Goal: Information Seeking & Learning: Learn about a topic

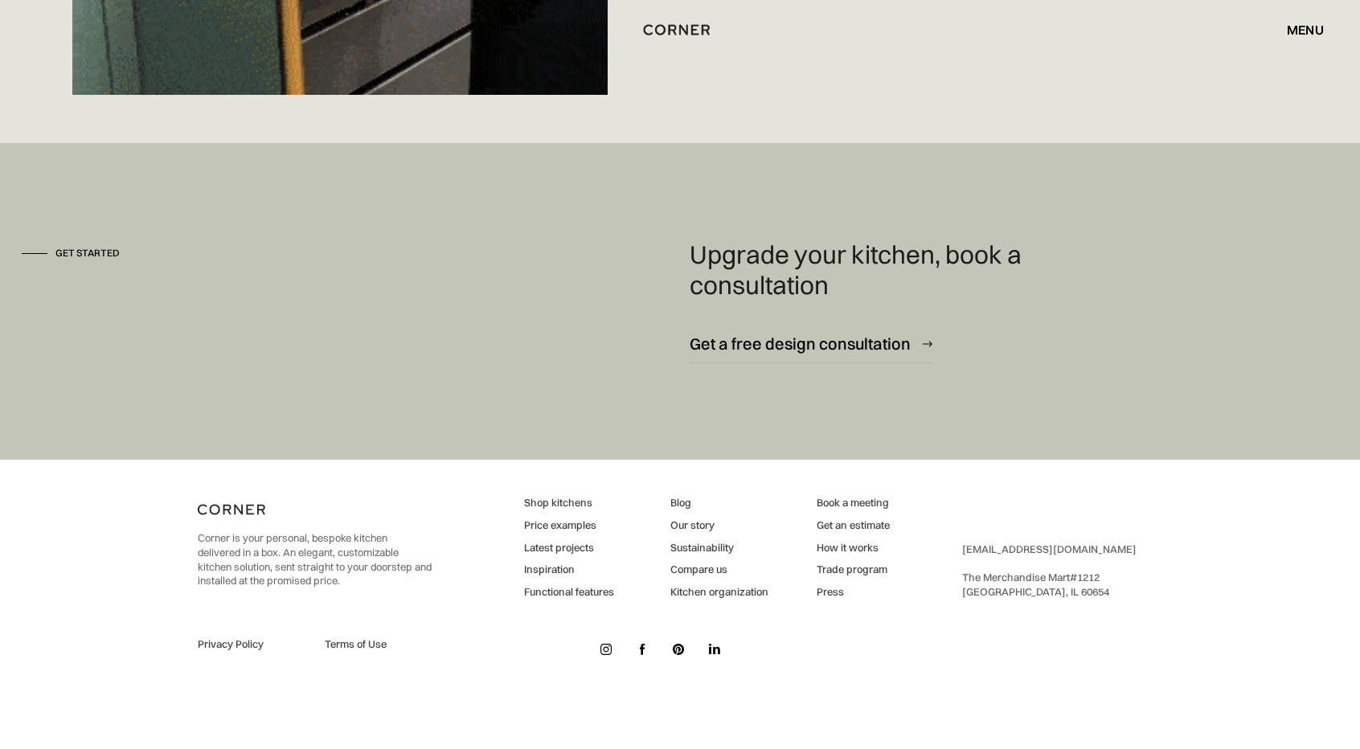
scroll to position [12065, 0]
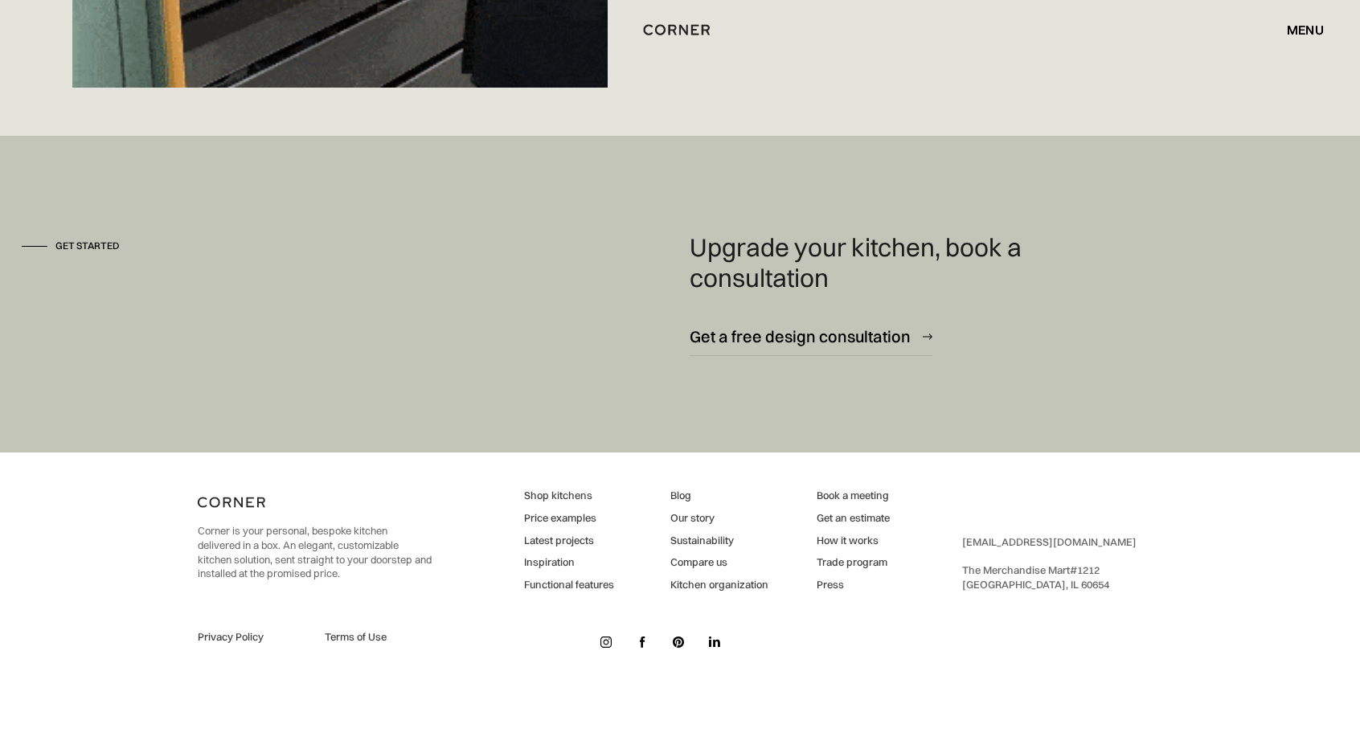
click at [570, 586] on link "Functional features" at bounding box center [569, 585] width 90 height 14
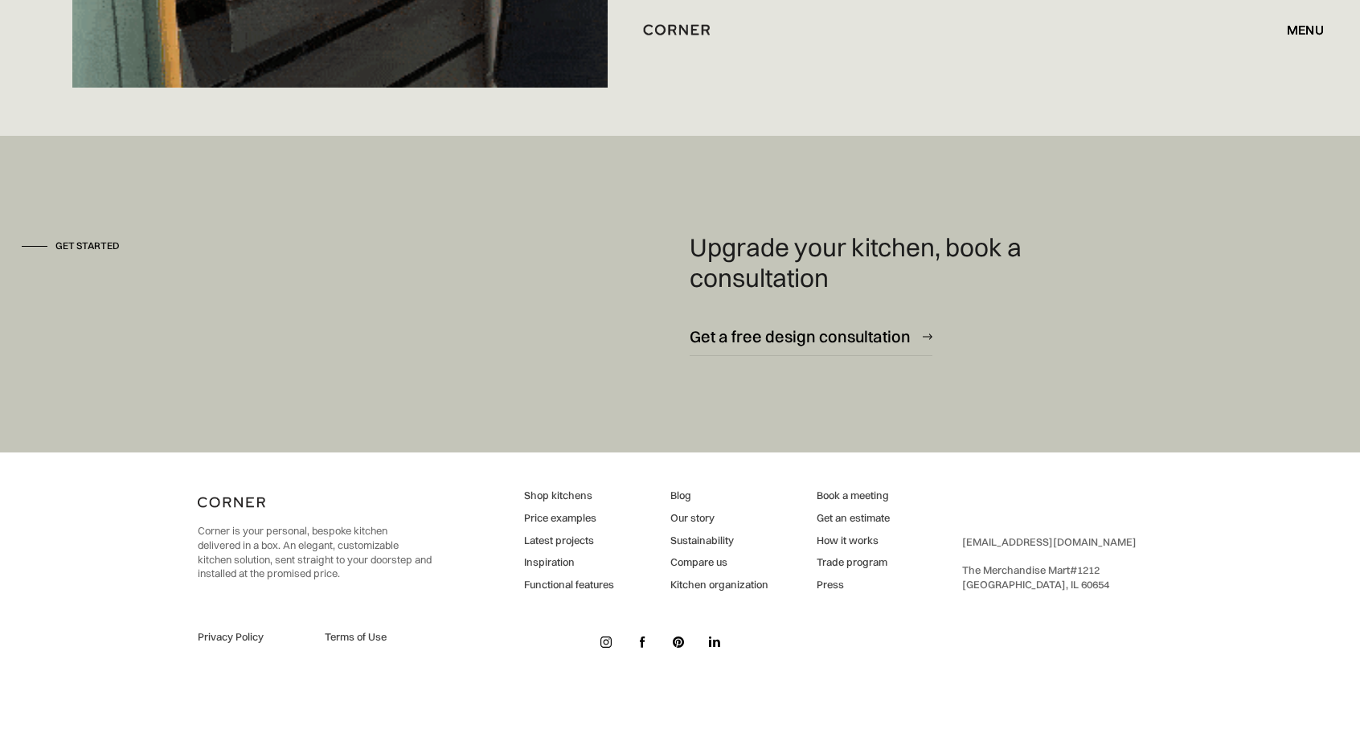
scroll to position [12057, 0]
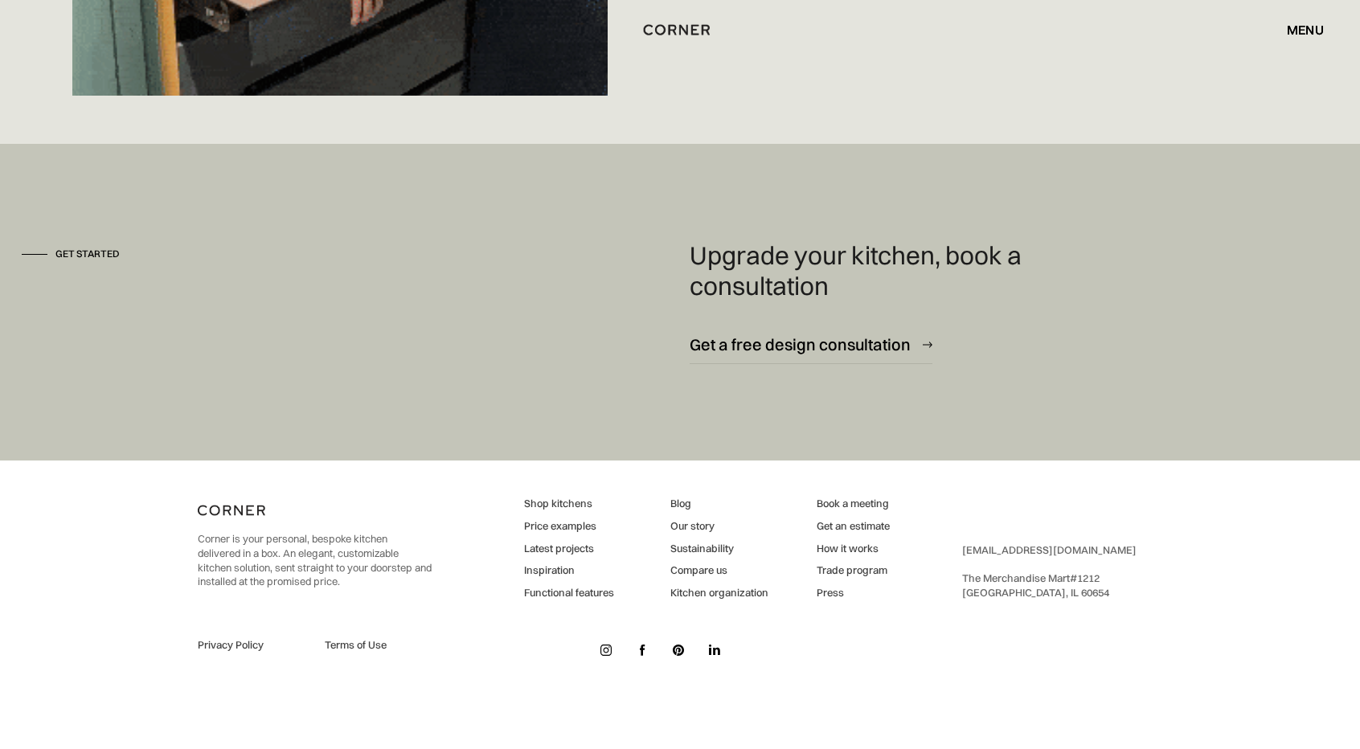
click at [853, 544] on link "How it works" at bounding box center [852, 549] width 73 height 14
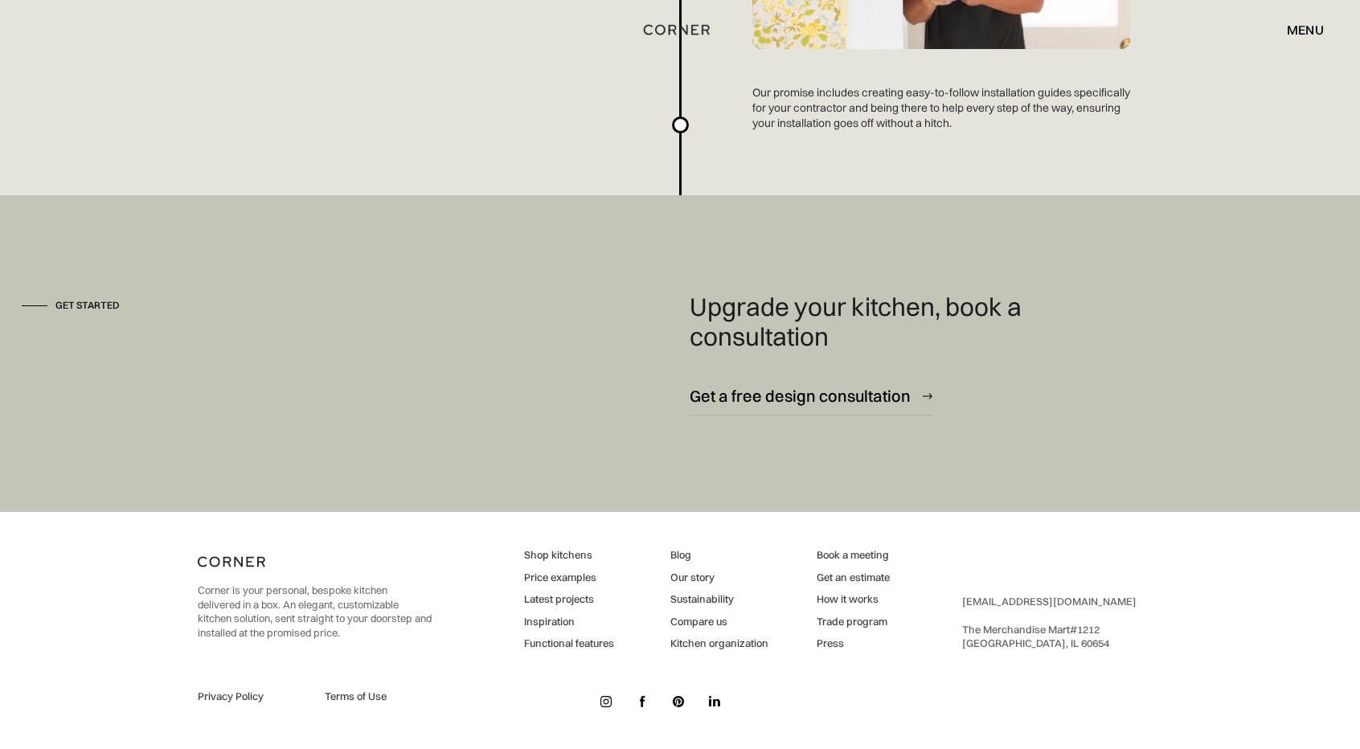
scroll to position [4343, 0]
click at [580, 573] on link "Price examples" at bounding box center [569, 577] width 90 height 14
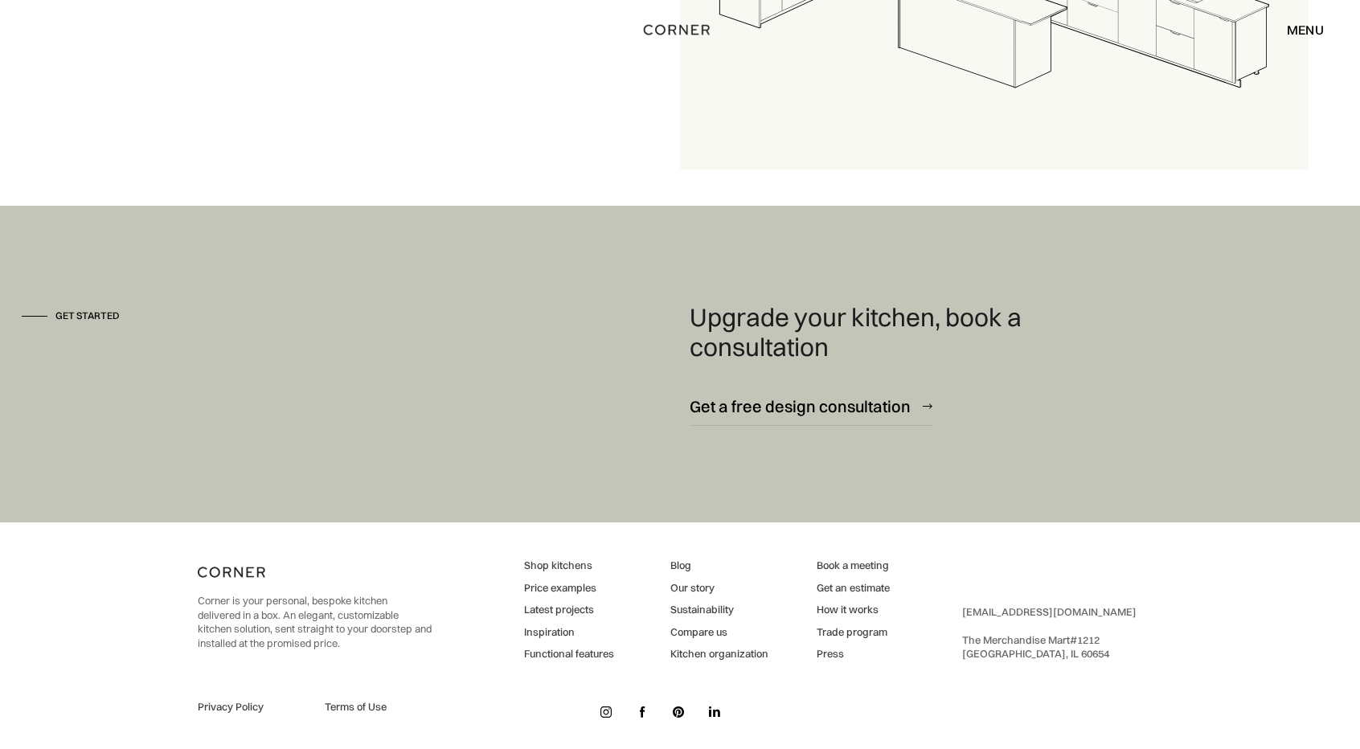
scroll to position [2375, 0]
